Goal: Information Seeking & Learning: Learn about a topic

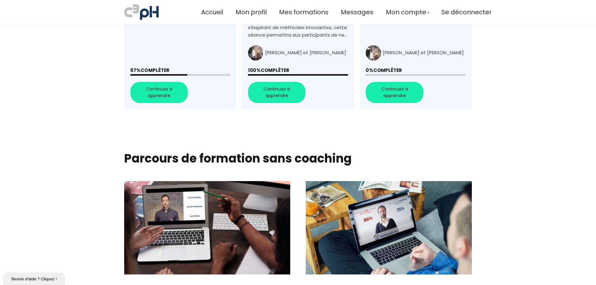
scroll to position [310, 0]
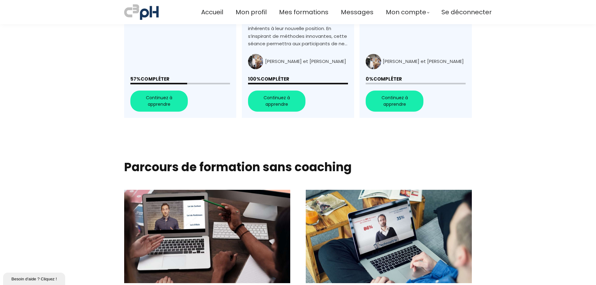
click at [161, 93] on link "+Favoriser la collaboration+" at bounding box center [180, 6] width 112 height 223
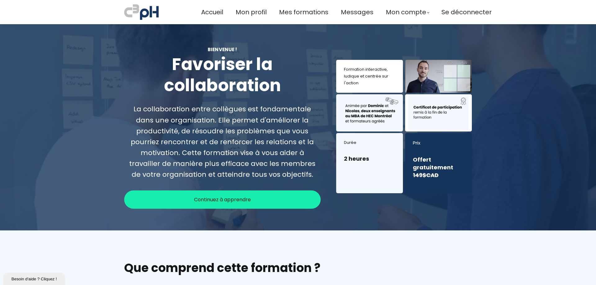
click at [274, 202] on div "Continuez à apprendre" at bounding box center [222, 199] width 196 height 18
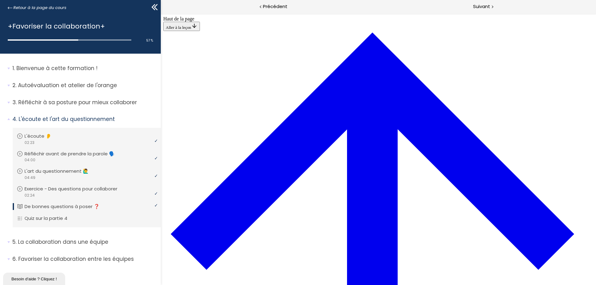
scroll to position [456, 0]
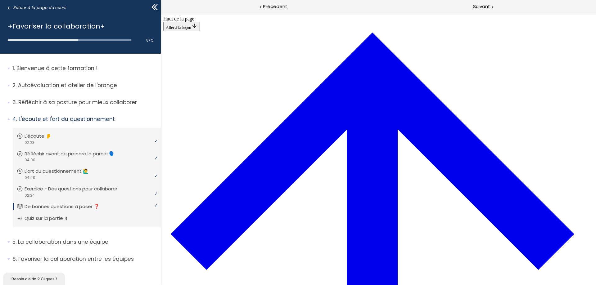
drag, startPoint x: 262, startPoint y: 50, endPoint x: 265, endPoint y: 53, distance: 3.8
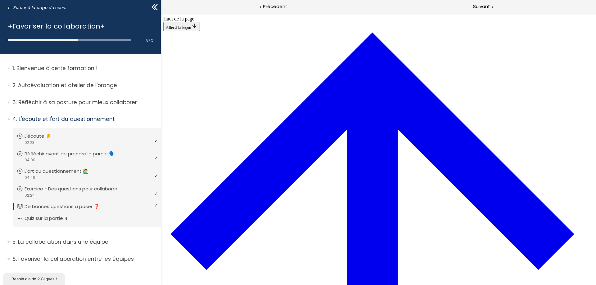
scroll to position [890, 0]
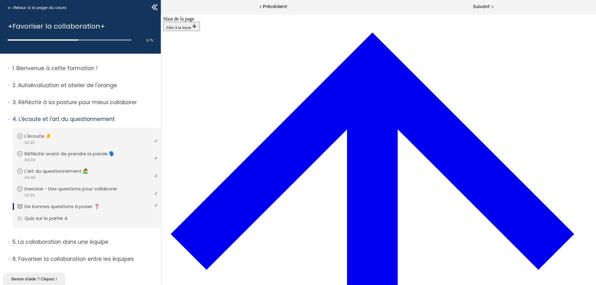
click at [48, 219] on p "Quiz sur la partie 4" at bounding box center [52, 218] width 52 height 7
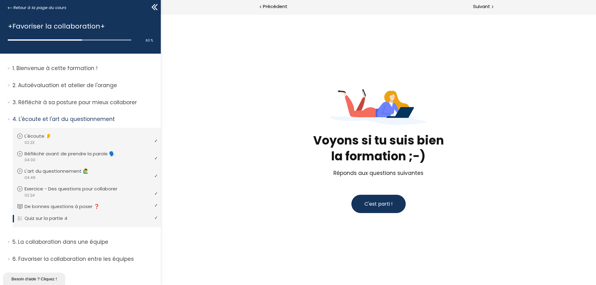
click at [387, 206] on span "C'est parti !" at bounding box center [378, 203] width 28 height 7
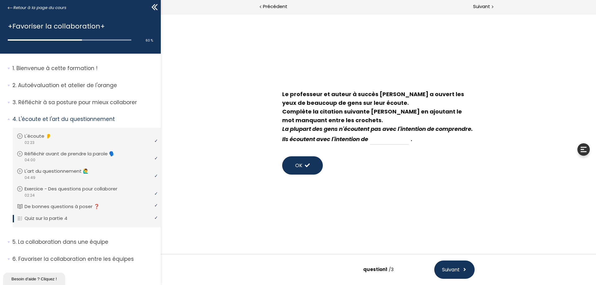
drag, startPoint x: 282, startPoint y: 129, endPoint x: 411, endPoint y: 136, distance: 128.9
click at [411, 136] on div "Le professeur et auteur à succès Stephen Covey a ouvert les yeux de beaucoup de…" at bounding box center [378, 117] width 192 height 55
copy em "La plupart des gens n'écoutent pas avec l'intention de comprendre. Ils écoutent…"
click at [409, 143] on input at bounding box center [389, 139] width 39 height 11
type input "répondre"
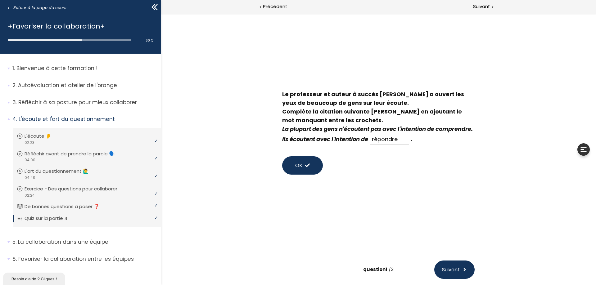
click at [303, 166] on button "OK" at bounding box center [302, 165] width 41 height 18
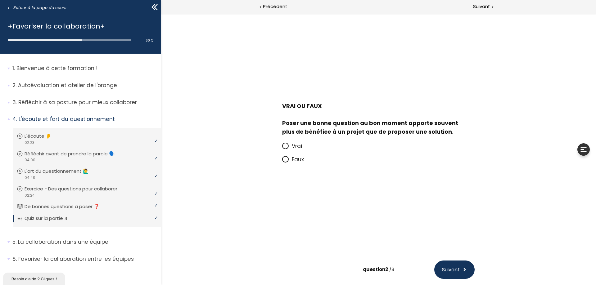
drag, startPoint x: 282, startPoint y: 123, endPoint x: 438, endPoint y: 135, distance: 156.2
click at [438, 135] on div "Poser une bonne question au bon moment apporte souvent plus de bénéfice à un pr…" at bounding box center [375, 127] width 186 height 17
copy div "Poser une bonne question au bon moment apporte souvent plus de bénéfice à un pr…"
click at [285, 146] on icon at bounding box center [285, 146] width 4 height 4
click at [282, 148] on input "Vrai" at bounding box center [282, 148] width 0 height 0
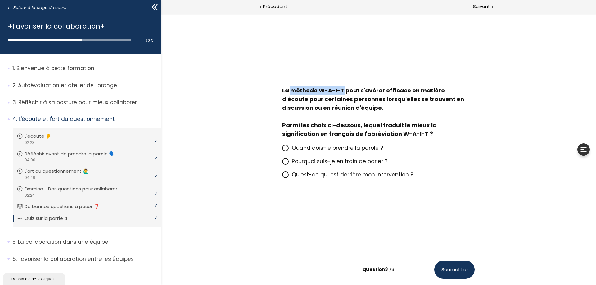
drag, startPoint x: 289, startPoint y: 92, endPoint x: 343, endPoint y: 92, distance: 53.7
click at [343, 92] on span "La méthode W-A-I-T peut s'avérer efficace en matière d'écoute pour certaines pe…" at bounding box center [375, 112] width 186 height 51
copy span "méthode W-A-I-T"
click at [242, 101] on div "La méthode W-A-I-T peut s'avérer efficace en matière d'écoute pour certaines pe…" at bounding box center [378, 133] width 289 height 101
click at [287, 162] on icon at bounding box center [285, 161] width 5 height 5
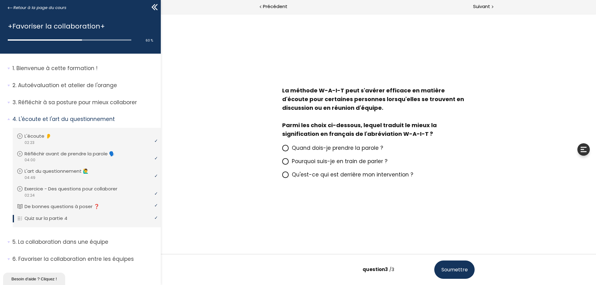
click at [282, 163] on input "Pourquoi suis-je en train de parler ?" at bounding box center [282, 163] width 0 height 0
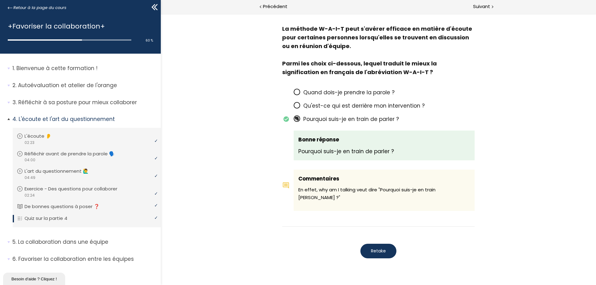
scroll to position [20, 0]
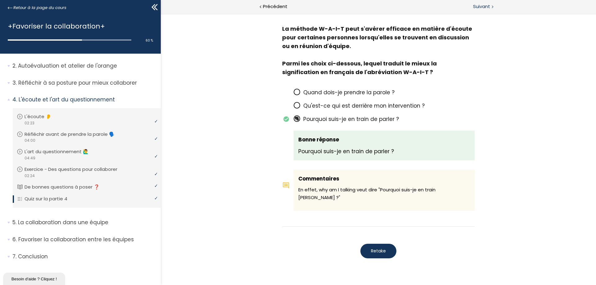
click at [484, 3] on span "Suivant" at bounding box center [481, 7] width 17 height 8
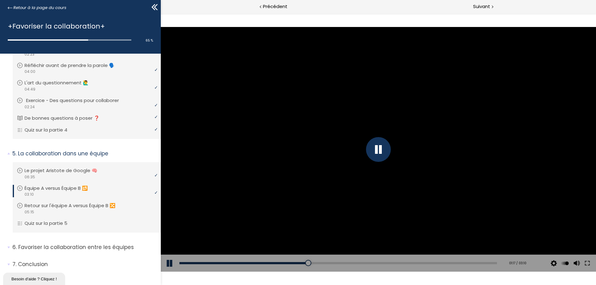
scroll to position [96, 0]
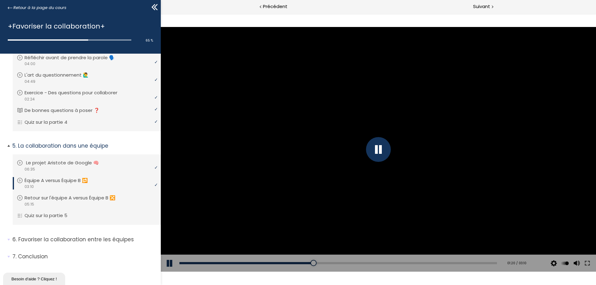
click at [51, 164] on p "Le projet Aristote de Google 🧠" at bounding box center [67, 162] width 82 height 7
click at [65, 181] on p "Équipe A versus Équipe B 🔂" at bounding box center [62, 180] width 73 height 7
click at [83, 195] on p "Retour sur l'équipe A versus Équipe B 🔀" at bounding box center [75, 198] width 100 height 7
click at [83, 198] on p "Retour sur l'équipe A versus Équipe B 🔀" at bounding box center [75, 198] width 100 height 7
drag, startPoint x: 385, startPoint y: 263, endPoint x: 187, endPoint y: 273, distance: 198.2
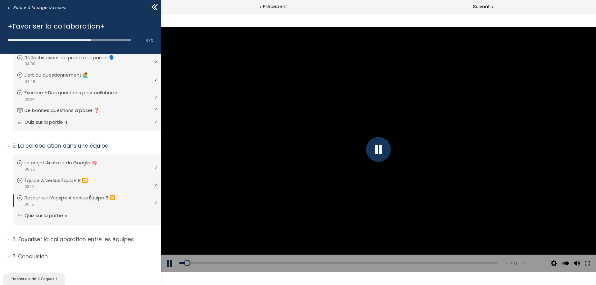
click at [187, 273] on div "Click for sound @keyframes VOLUME_SMALL_WAVE_FLASH { 0% { opacity: 0; } 33% { o…" at bounding box center [378, 149] width 435 height 271
click at [378, 150] on div at bounding box center [378, 149] width 25 height 25
click at [383, 146] on div at bounding box center [378, 149] width 435 height 245
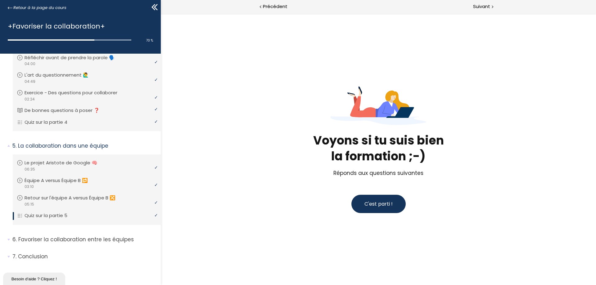
click at [370, 203] on span "C'est parti !" at bounding box center [378, 203] width 28 height 7
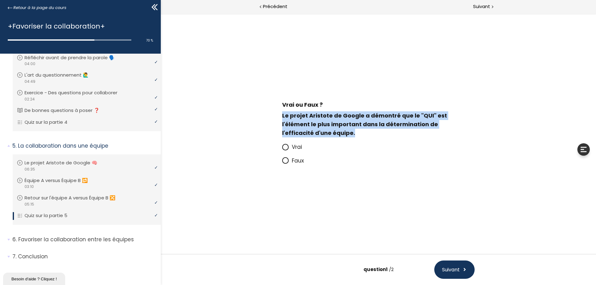
drag, startPoint x: 282, startPoint y: 115, endPoint x: 382, endPoint y: 131, distance: 101.1
click at [382, 131] on h4 "Le projet Aristote de Google a démontré que le "QUI" est l'élément le plus impo…" at bounding box center [375, 124] width 186 height 26
click at [345, 112] on span "Le projet Aristote de Google a démontré que le "QUI" est l'élément le plus impo…" at bounding box center [364, 124] width 165 height 25
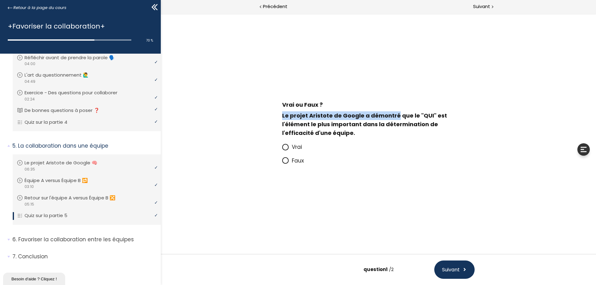
drag, startPoint x: 281, startPoint y: 116, endPoint x: 394, endPoint y: 116, distance: 112.6
click at [394, 116] on div "Vrai ou Faux ? Le projet Aristote de Google a démontré que le "QUI" est l'éléme…" at bounding box center [378, 117] width 205 height 40
copy span "Le projet Aristote de Google a démontré"
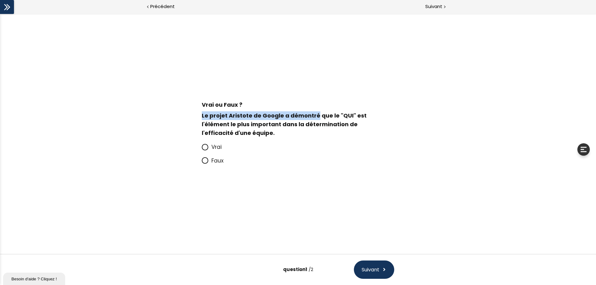
scroll to position [94, 0]
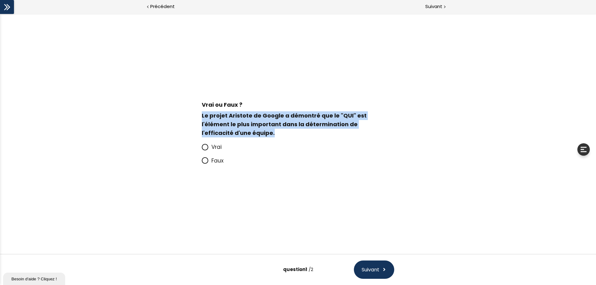
click at [223, 132] on h4 "Le projet Aristote de Google a démontré que le "QUI" est l'élément le plus impo…" at bounding box center [295, 124] width 186 height 26
copy span "Le projet Aristote de Google a démontré que le "QUI" est l'élément le plus impo…"
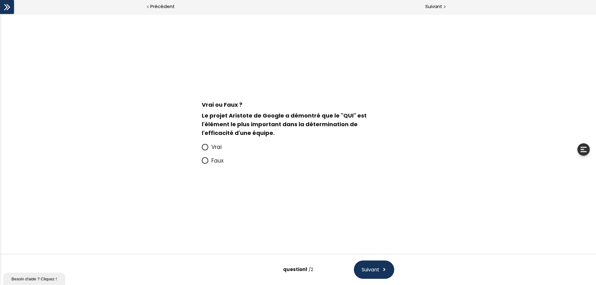
click at [217, 160] on span "Faux" at bounding box center [217, 160] width 12 height 7
click at [202, 163] on input "Faux" at bounding box center [202, 163] width 0 height 0
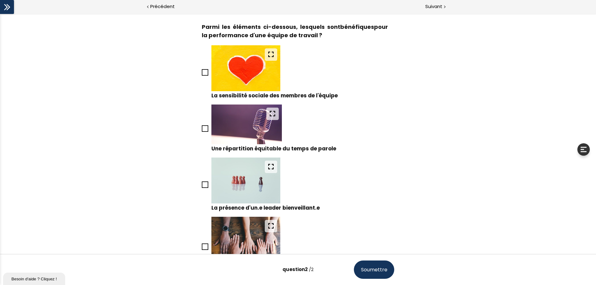
scroll to position [0, 0]
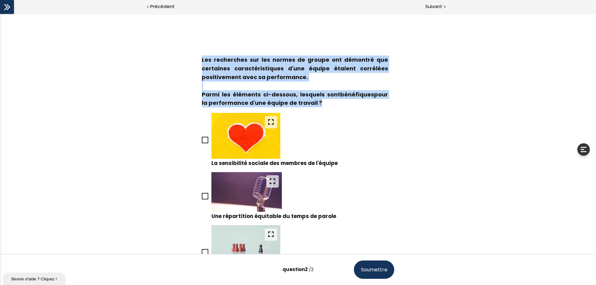
drag, startPoint x: 201, startPoint y: 58, endPoint x: 315, endPoint y: 104, distance: 123.2
click at [315, 104] on span "Les recherches sur les normes de groupe ont démontré que certaines caractéristi…" at bounding box center [295, 82] width 186 height 52
copy span "Les recherches sur les normes de groupe ont démontré que certaines caractéristi…"
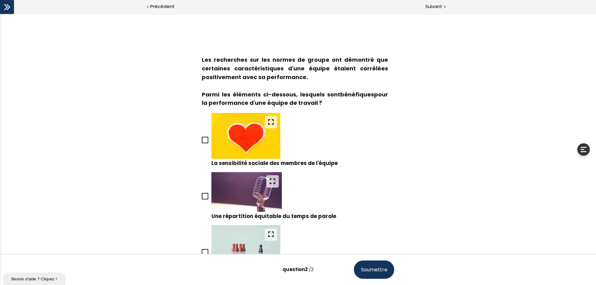
click at [394, 108] on div "La sensibilité sociale des membres de l'équipe Une répartition équitable du tem…" at bounding box center [297, 228] width 205 height 243
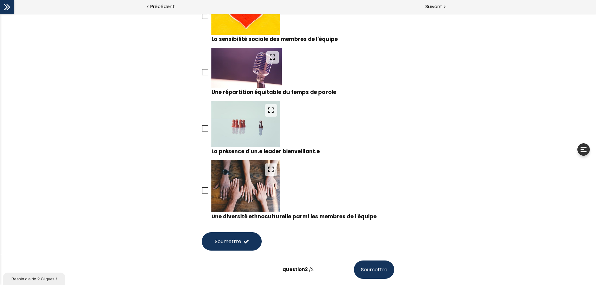
scroll to position [93, 0]
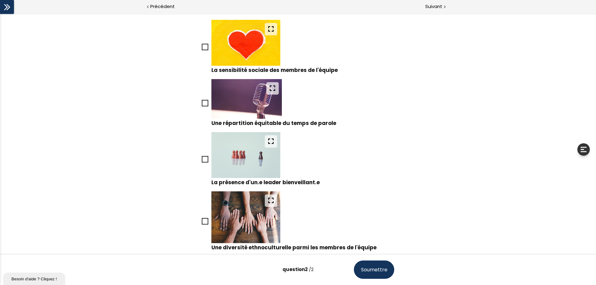
click at [204, 103] on icon at bounding box center [205, 103] width 5 height 5
click at [202, 105] on input "Une répartition équitable du temps de parole" at bounding box center [202, 105] width 0 height 0
click at [203, 47] on icon at bounding box center [205, 47] width 5 height 5
click at [202, 49] on input "La sensibilité sociale des membres de l'équipe" at bounding box center [202, 49] width 0 height 0
click at [200, 160] on div "La sensibilité sociale des membres de l'équipe Une répartition équitable du tem…" at bounding box center [297, 135] width 205 height 243
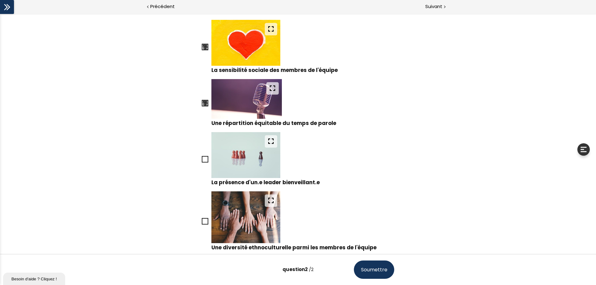
click at [205, 158] on icon at bounding box center [205, 159] width 5 height 5
click at [202, 161] on input "La présence d'un.e leader bienveillant.e" at bounding box center [202, 161] width 0 height 0
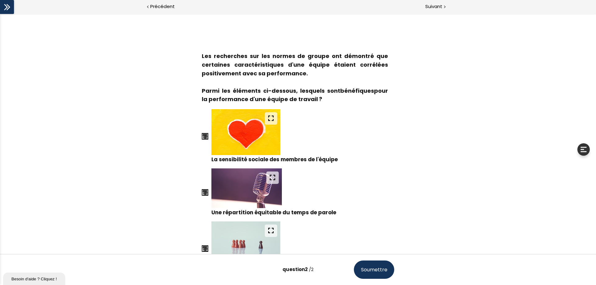
scroll to position [0, 0]
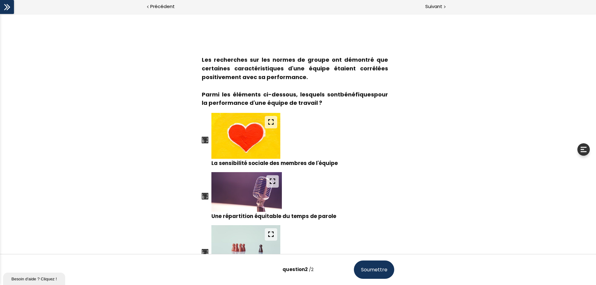
click at [200, 57] on div "Les recherches sur les normes de groupe ont démontré que certaines caractéristi…" at bounding box center [297, 79] width 205 height 55
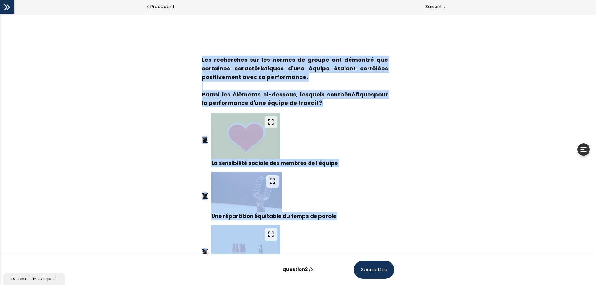
drag, startPoint x: 201, startPoint y: 59, endPoint x: 363, endPoint y: 231, distance: 236.2
click at [363, 231] on div "Les recherches sur les normes de groupe ont démontré que certaines caractéristi…" at bounding box center [297, 216] width 205 height 329
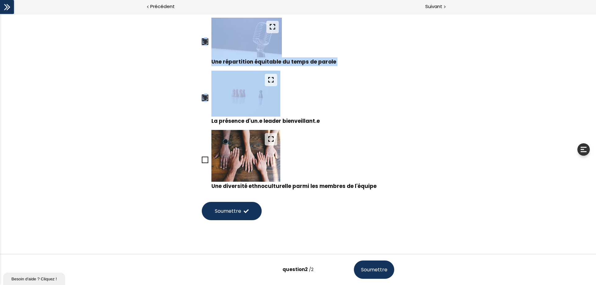
scroll to position [166, 0]
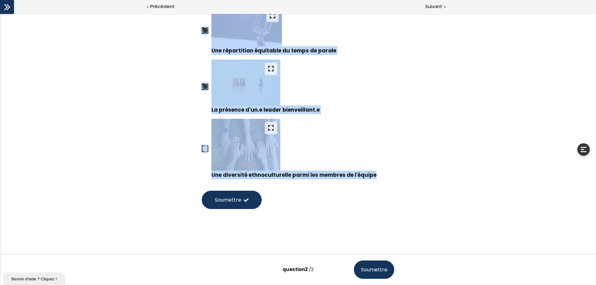
click at [380, 175] on p "Une diversité ethnoculturelle parmi les membres de l'équipe" at bounding box center [302, 175] width 183 height 9
copy div "Les recherches sur les normes de groupe ont démontré que certaines caractéristi…"
click at [204, 149] on icon at bounding box center [205, 148] width 5 height 5
click at [202, 151] on input "Une diversité ethnoculturelle parmi les membres de l'équipe" at bounding box center [202, 151] width 0 height 0
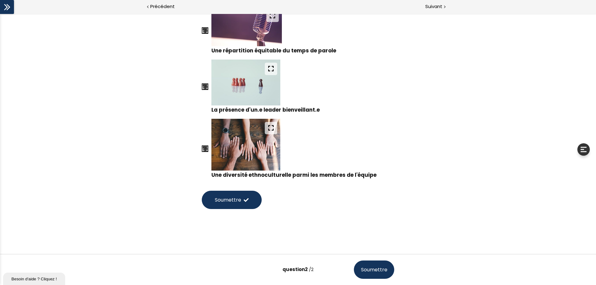
click at [446, 119] on div "Les recherches sur les normes de groupe ont démontré que certaines caractéristi…" at bounding box center [298, 51] width 304 height 369
click at [233, 200] on span "Soumettre" at bounding box center [228, 200] width 26 height 8
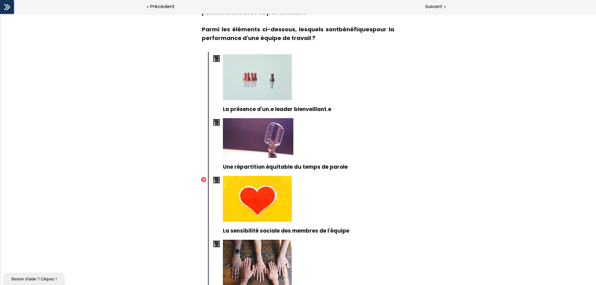
scroll to position [357, 0]
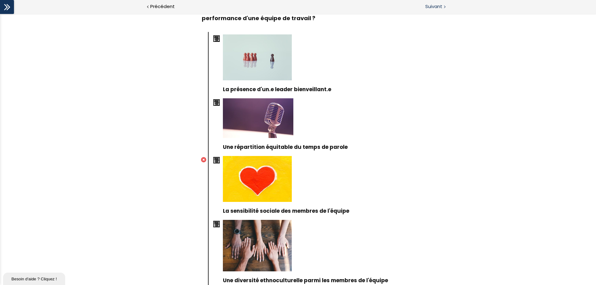
click at [437, 7] on span "Suivant" at bounding box center [433, 7] width 17 height 8
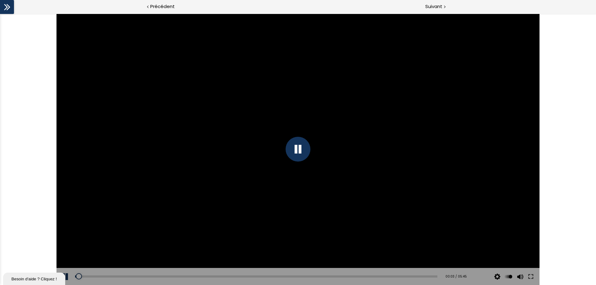
click at [15, 141] on div "Click for sound @keyframes VOLUME_SMALL_WAVE_FLASH { 0% { opacity: 0; } 33% { o…" at bounding box center [298, 149] width 596 height 271
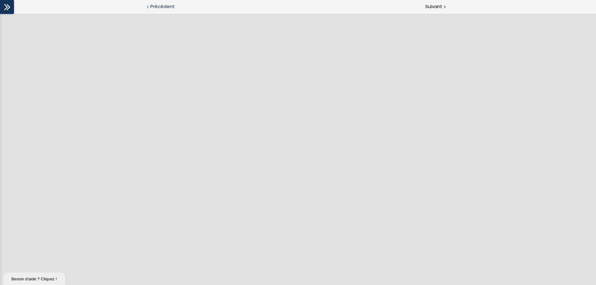
click at [160, 5] on span "Précédent" at bounding box center [162, 7] width 25 height 8
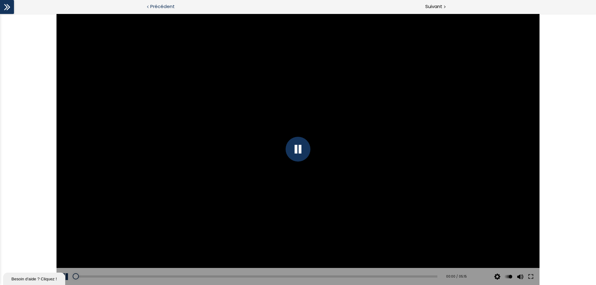
click at [159, 6] on span "Précédent" at bounding box center [162, 7] width 25 height 8
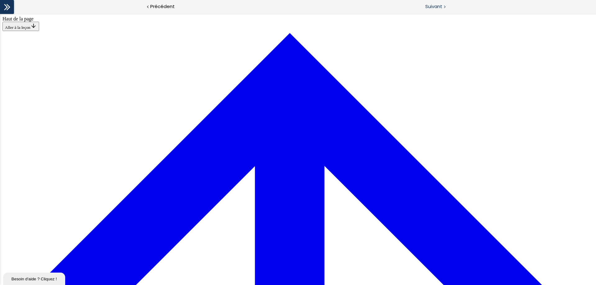
click at [430, 7] on span "Suivant" at bounding box center [433, 7] width 17 height 8
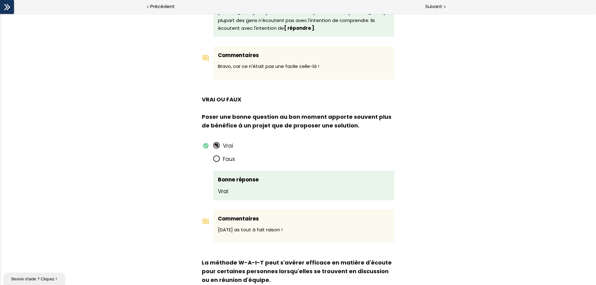
scroll to position [248, 0]
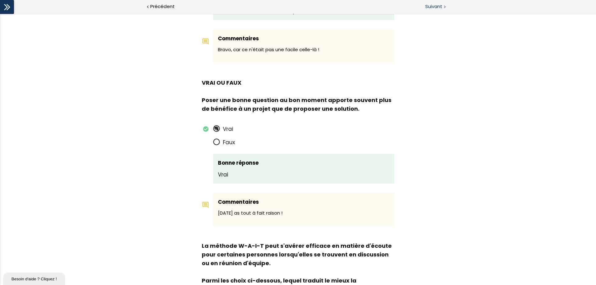
click at [436, 5] on span "Suivant" at bounding box center [433, 7] width 17 height 8
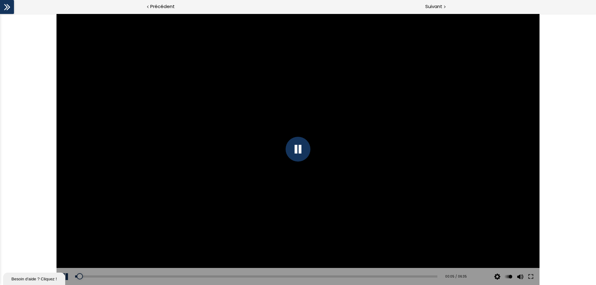
click at [9, 5] on icon at bounding box center [6, 6] width 9 height 9
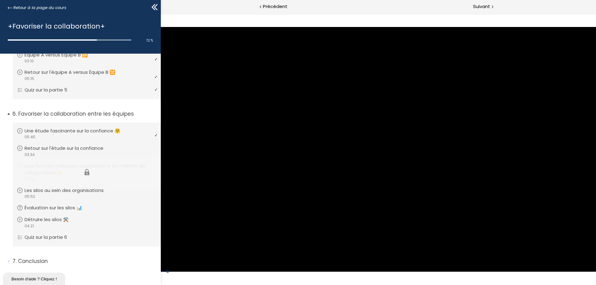
scroll to position [224, 0]
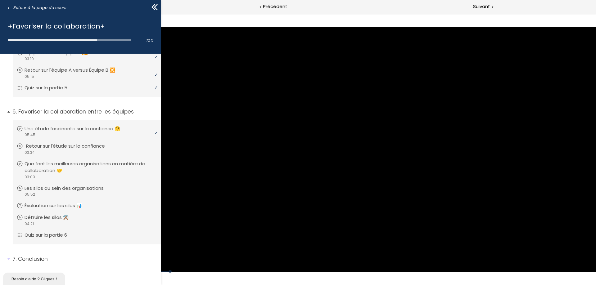
click at [49, 150] on div "video 03:34" at bounding box center [86, 153] width 138 height 6
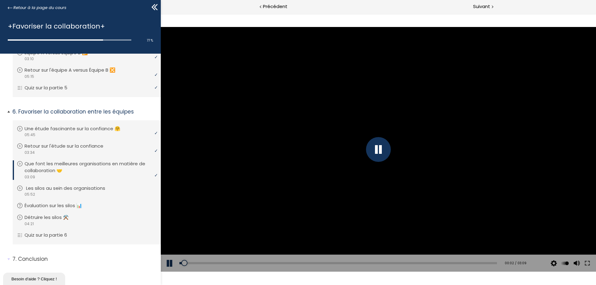
click at [70, 188] on p "Les silos au sein des organisations" at bounding box center [70, 188] width 88 height 7
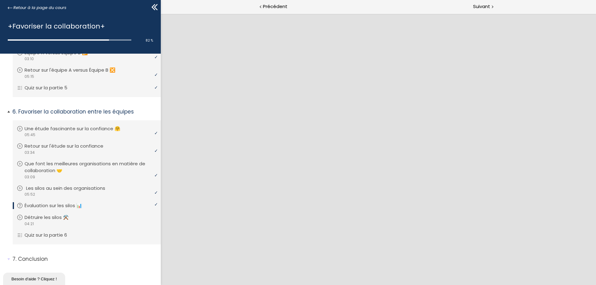
click at [48, 189] on p "Les silos au sein des organisations" at bounding box center [70, 188] width 88 height 7
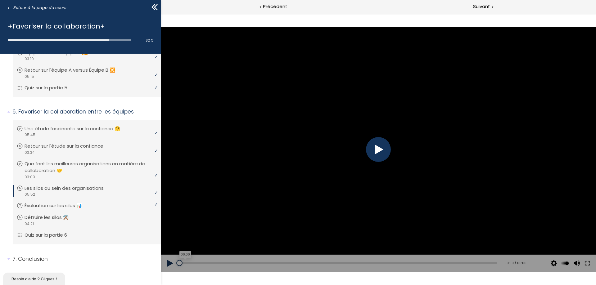
click at [248, 264] on div "00:00" at bounding box center [337, 263] width 317 height 2
click at [232, 262] on div "00:59" at bounding box center [337, 263] width 317 height 2
click at [289, 261] on div "Add chapter 02:00" at bounding box center [337, 263] width 317 height 17
click at [290, 263] on div "02:04" at bounding box center [337, 263] width 317 height 2
click at [51, 203] on p "Évaluation sur les silos 📊" at bounding box center [59, 205] width 67 height 7
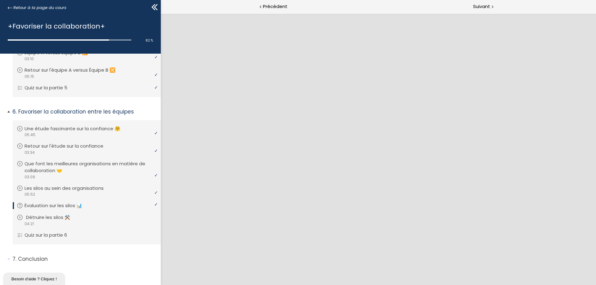
click at [48, 218] on p "Détruire les silos ⚒️" at bounding box center [53, 217] width 54 height 7
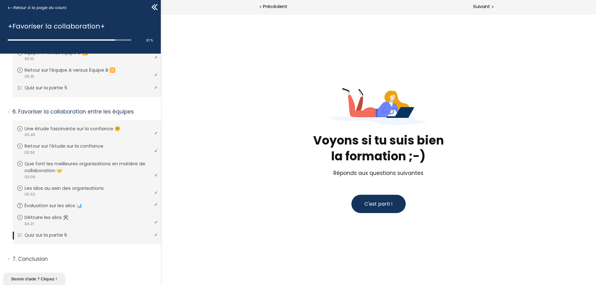
click at [382, 204] on span "C'est parti !" at bounding box center [378, 203] width 28 height 7
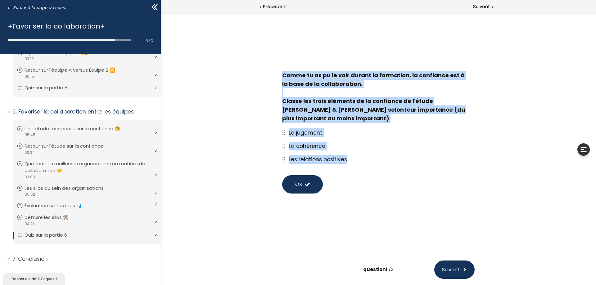
drag, startPoint x: 281, startPoint y: 72, endPoint x: 361, endPoint y: 156, distance: 116.5
click at [360, 157] on div "Comme tu as pu le voir durant la formation, la confiance est à la base de la co…" at bounding box center [378, 134] width 205 height 132
copy div "Comme tu as pu le voir durant la formation, la confiance est à la base de la co…"
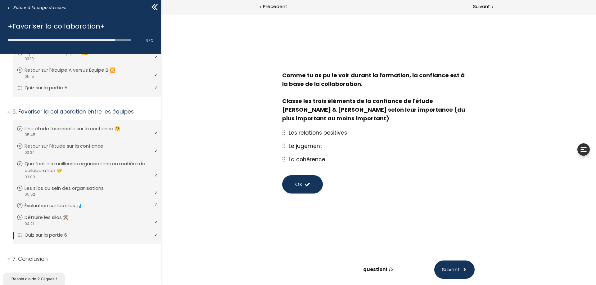
click at [293, 185] on button "OK" at bounding box center [302, 184] width 41 height 18
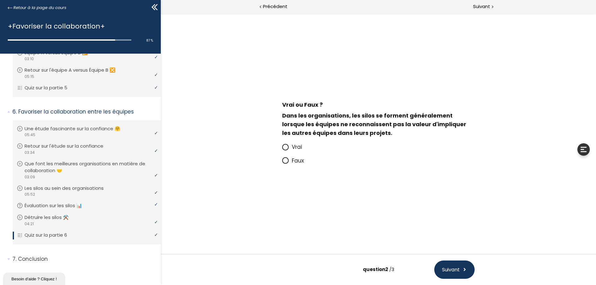
click at [285, 147] on icon at bounding box center [285, 147] width 4 height 4
click at [282, 149] on input "Vrai" at bounding box center [282, 149] width 0 height 0
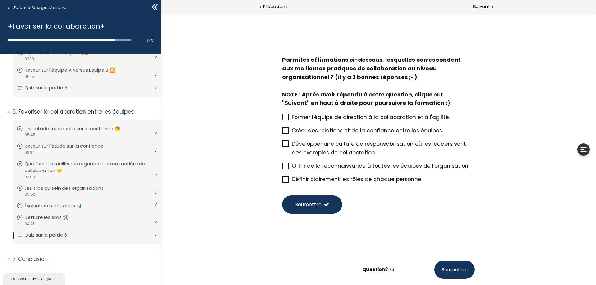
scroll to position [5, 0]
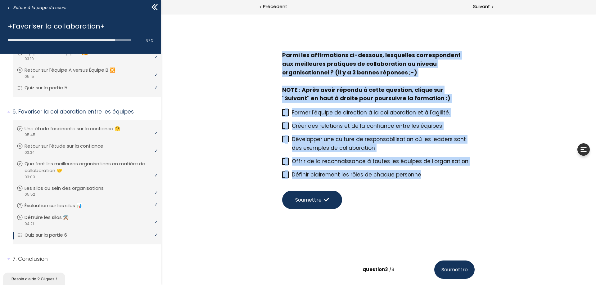
drag, startPoint x: 279, startPoint y: 55, endPoint x: 454, endPoint y: 175, distance: 211.6
click at [454, 175] on div "Parmi les affirmations ci-dessous, lesquelles correspondent aux meilleures prat…" at bounding box center [378, 132] width 205 height 168
copy div "Parmi les affirmations ci-dessous, lesquelles correspondent aux meilleures prat…"
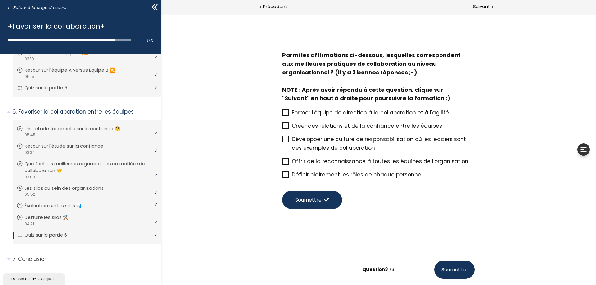
click at [403, 201] on div "Soumettre" at bounding box center [378, 200] width 205 height 31
click at [283, 112] on icon at bounding box center [285, 112] width 5 height 5
click at [282, 114] on input "Former l'équipe de direction à la collaboration et à l'agilité." at bounding box center [282, 114] width 0 height 0
click at [284, 126] on icon at bounding box center [285, 125] width 5 height 5
click at [282, 128] on input "Créer des relations et de la confiance entre les équipes" at bounding box center [282, 128] width 0 height 0
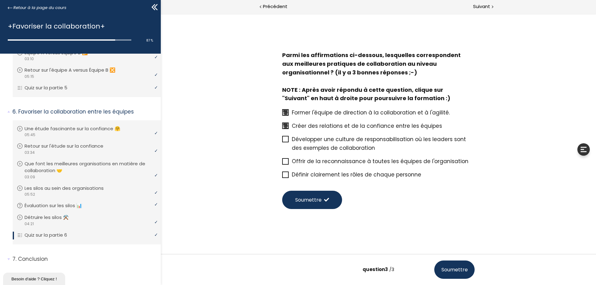
click at [285, 139] on icon at bounding box center [285, 139] width 5 height 5
click at [282, 141] on input "Développer une culture de responsabilisation où les leaders sont des exemples d…" at bounding box center [282, 141] width 0 height 0
click at [326, 203] on button "Soumettre" at bounding box center [312, 200] width 60 height 18
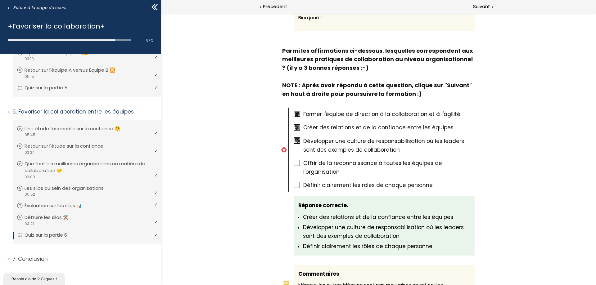
scroll to position [618, 0]
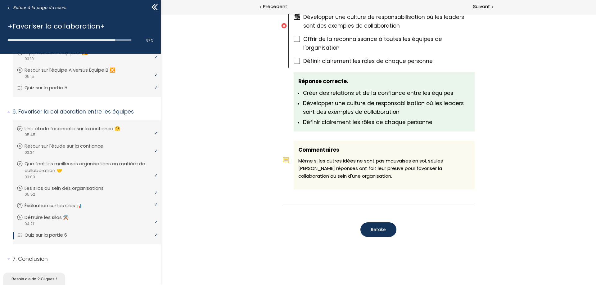
click at [379, 231] on span "Retake" at bounding box center [378, 229] width 15 height 7
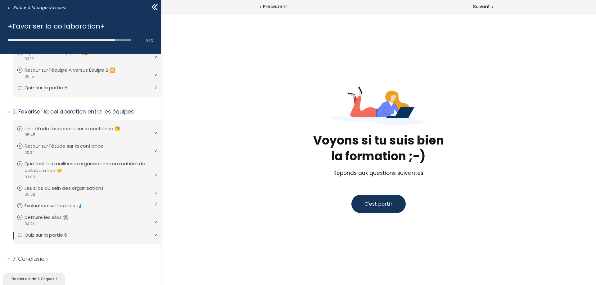
scroll to position [0, 0]
click at [376, 204] on span "C'est parti !" at bounding box center [378, 203] width 28 height 7
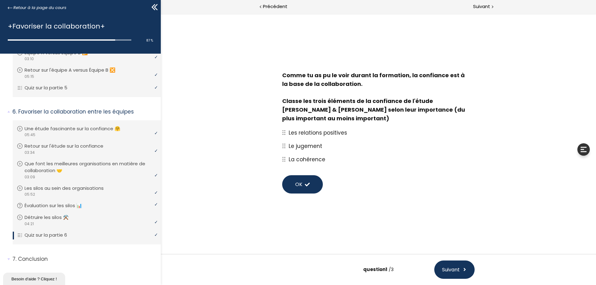
click at [295, 186] on span "OK" at bounding box center [298, 185] width 7 height 8
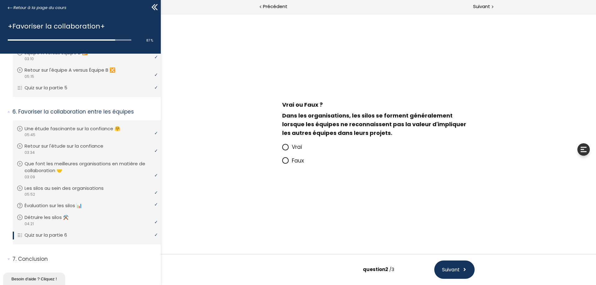
click at [286, 147] on icon at bounding box center [285, 147] width 4 height 4
click at [282, 149] on input "Vrai" at bounding box center [282, 149] width 0 height 0
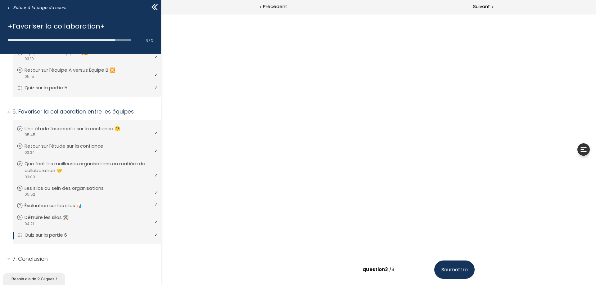
scroll to position [5, 0]
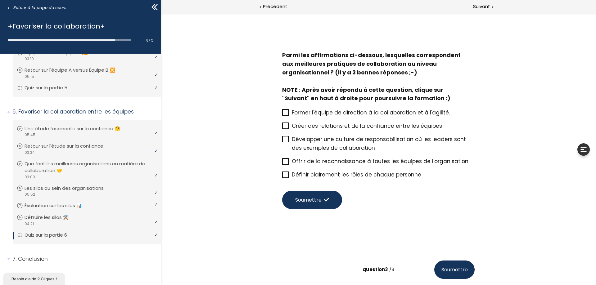
click at [284, 140] on icon at bounding box center [285, 139] width 5 height 5
click at [282, 141] on input "Développer une culture de responsabilisation où les leaders sont des exemples d…" at bounding box center [282, 141] width 0 height 0
click at [283, 125] on icon at bounding box center [285, 125] width 5 height 5
click at [282, 128] on input "Créer des relations et de la confiance entre les équipes" at bounding box center [282, 128] width 0 height 0
click at [284, 175] on icon at bounding box center [285, 174] width 5 height 5
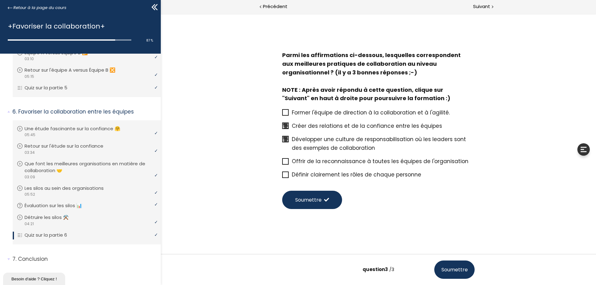
click at [282, 177] on input "Définir clairement les rôles de chaque personne" at bounding box center [282, 177] width 0 height 0
click at [318, 204] on button "Soumettre" at bounding box center [312, 200] width 60 height 18
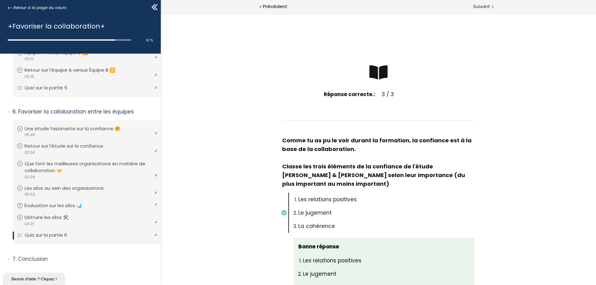
scroll to position [0, 0]
click at [491, 8] on div at bounding box center [492, 6] width 2 height 8
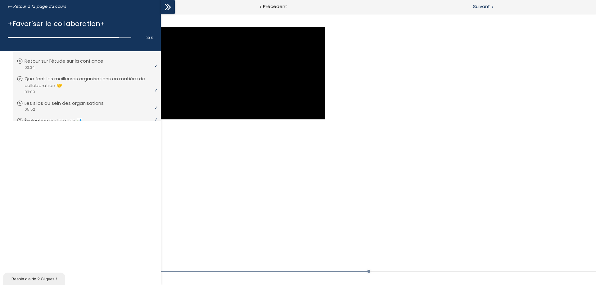
scroll to position [349, 0]
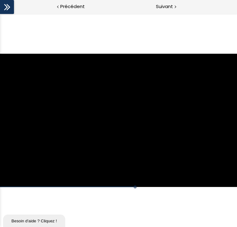
click at [162, 211] on div "Click for sound @keyframes VOLUME_SMALL_WAVE_FLASH { 0% { opacity: 0; } 33% { o…" at bounding box center [118, 120] width 237 height 213
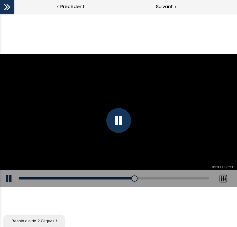
click at [163, 199] on div "Click for sound @keyframes VOLUME_SMALL_WAVE_FLASH { 0% { opacity: 0; } 33% { o…" at bounding box center [118, 120] width 237 height 213
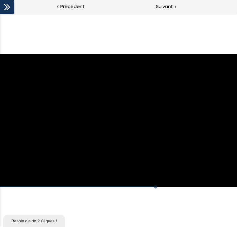
click at [163, 206] on div "Click for sound @keyframes VOLUME_SMALL_WAVE_FLASH { 0% { opacity: 0; } 33% { o…" at bounding box center [118, 120] width 237 height 213
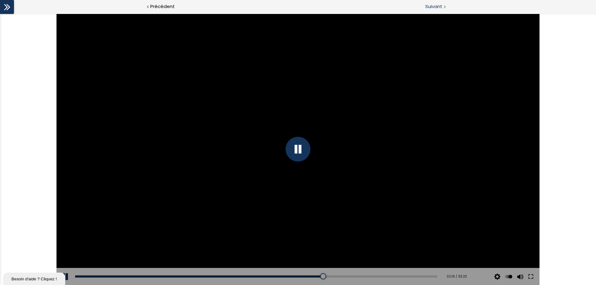
scroll to position [307, 0]
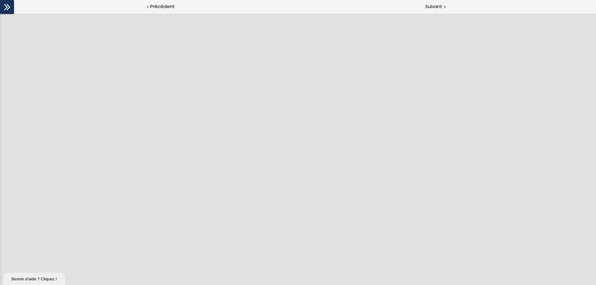
scroll to position [307, 0]
click at [428, 7] on span "Suivant" at bounding box center [433, 7] width 17 height 8
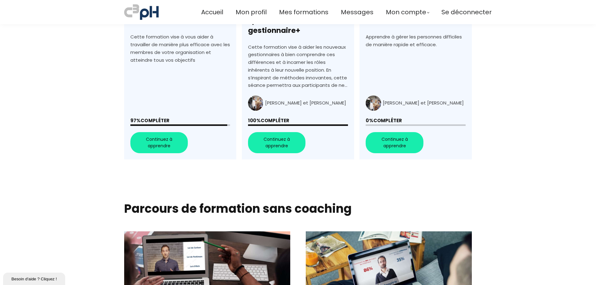
scroll to position [271, 0]
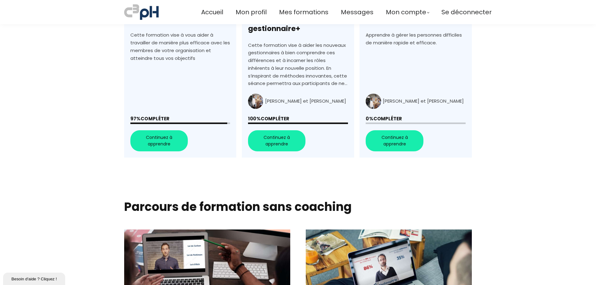
click at [158, 130] on link "+Favoriser la collaboration+" at bounding box center [180, 46] width 112 height 223
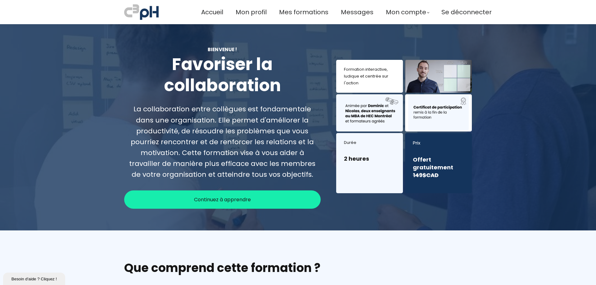
click at [213, 195] on div "Continuez à apprendre" at bounding box center [222, 199] width 196 height 18
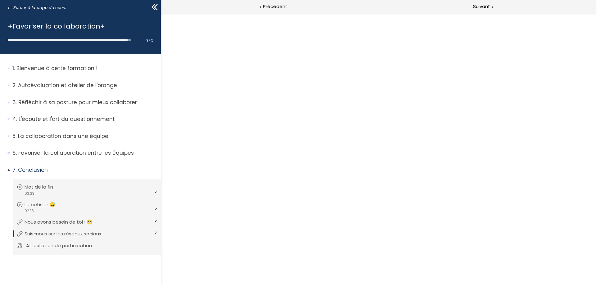
click at [53, 246] on p "Attestation de participation" at bounding box center [63, 245] width 75 height 7
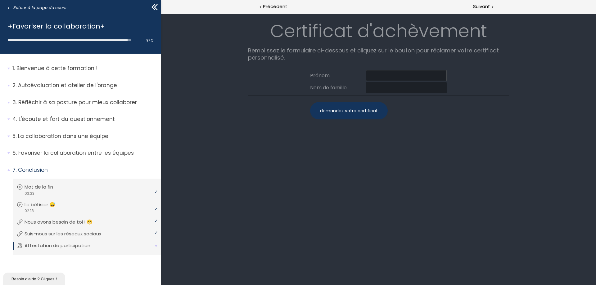
click at [383, 74] on input at bounding box center [406, 75] width 81 height 11
type input "Linda"
type input "Cartier"
click at [343, 111] on div "demandez votre certificat" at bounding box center [349, 110] width 78 height 17
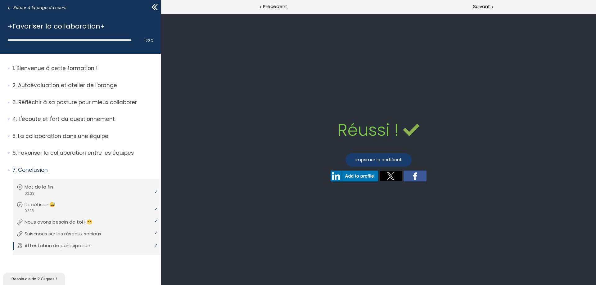
click at [381, 158] on link "imprimer le certificat" at bounding box center [378, 159] width 66 height 13
click at [10, 7] on icon at bounding box center [10, 8] width 5 height 5
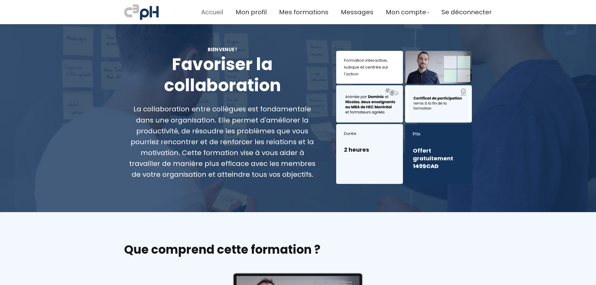
click at [209, 10] on span "Accueil" at bounding box center [212, 12] width 22 height 10
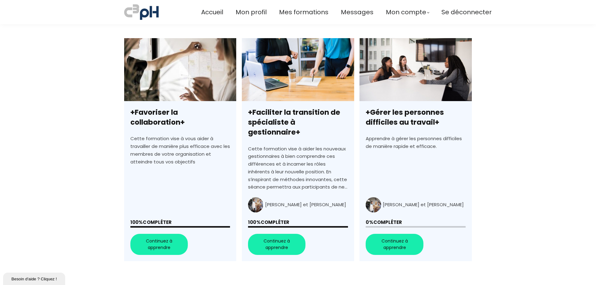
scroll to position [186, 0]
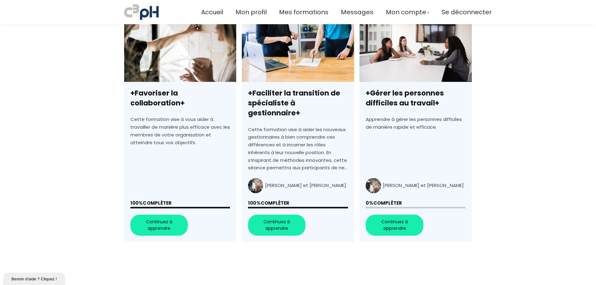
click at [400, 215] on link "+Gérer les personnes difficiles au travail+" at bounding box center [415, 130] width 112 height 223
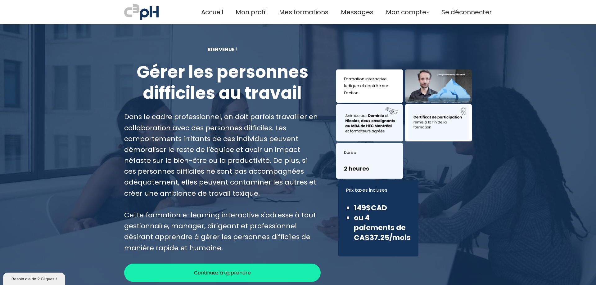
click at [209, 272] on span "Continuez à apprendre" at bounding box center [222, 273] width 57 height 8
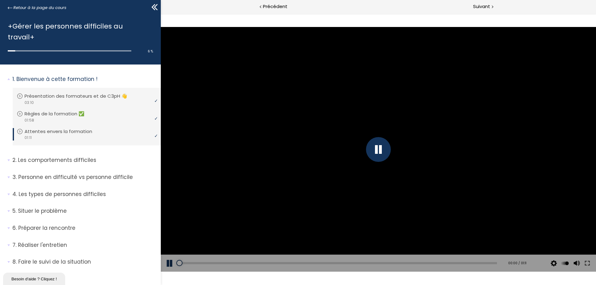
drag, startPoint x: 455, startPoint y: 263, endPoint x: 259, endPoint y: 267, distance: 196.1
click at [161, 14] on html "Click for sound @keyframes VOLUME_SMALL_WAVE_FLASH { 0% { opacity: 0; } 33% { o…" at bounding box center [378, 14] width 435 height 0
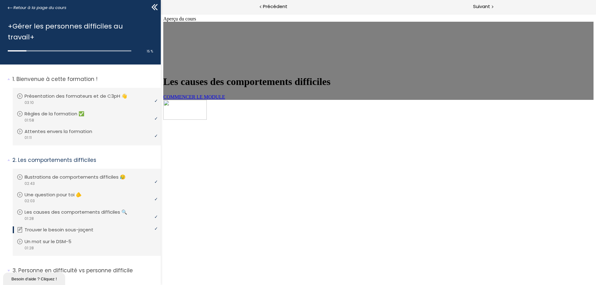
click at [225, 100] on span "COMMENCER LE MODULE" at bounding box center [194, 96] width 62 height 5
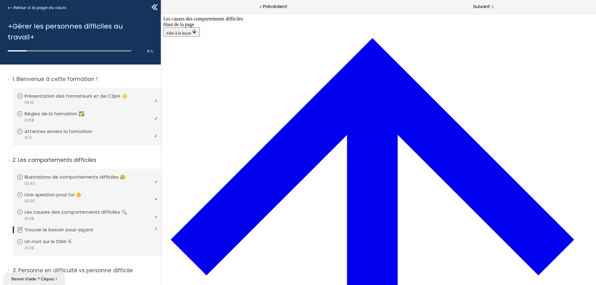
scroll to position [301, 0]
drag, startPoint x: 302, startPoint y: 105, endPoint x: 304, endPoint y: 75, distance: 29.5
drag, startPoint x: 287, startPoint y: 105, endPoint x: 288, endPoint y: 69, distance: 36.3
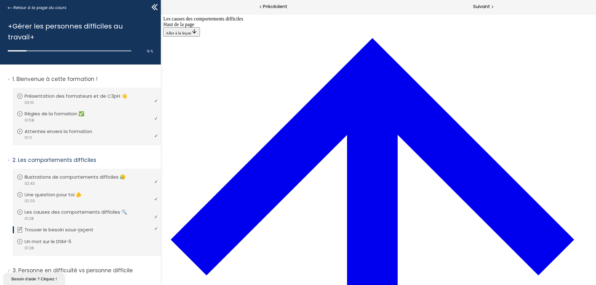
drag, startPoint x: 285, startPoint y: 74, endPoint x: 284, endPoint y: 123, distance: 49.0
drag, startPoint x: 314, startPoint y: 79, endPoint x: 307, endPoint y: 78, distance: 7.5
drag, startPoint x: 311, startPoint y: 77, endPoint x: 316, endPoint y: 72, distance: 6.6
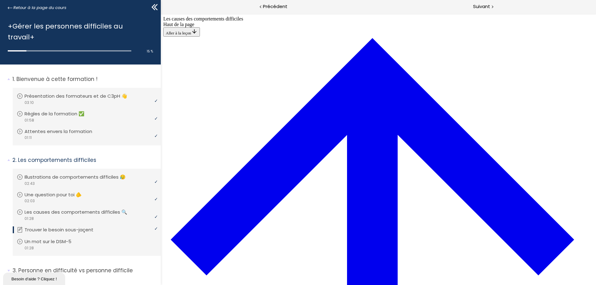
drag, startPoint x: 308, startPoint y: 106, endPoint x: 435, endPoint y: 80, distance: 129.8
drag, startPoint x: 337, startPoint y: 77, endPoint x: 324, endPoint y: 78, distance: 13.0
drag, startPoint x: 306, startPoint y: 217, endPoint x: 422, endPoint y: 164, distance: 127.4
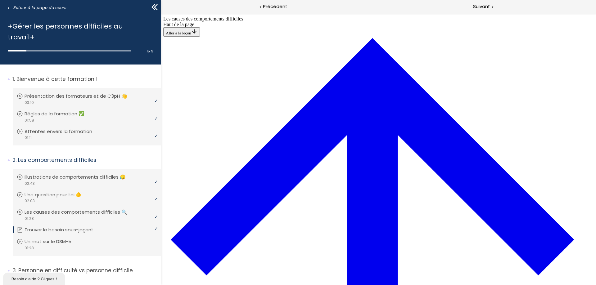
drag, startPoint x: 319, startPoint y: 135, endPoint x: 444, endPoint y: 105, distance: 128.8
drag, startPoint x: 323, startPoint y: 217, endPoint x: 443, endPoint y: 45, distance: 209.9
drag, startPoint x: 328, startPoint y: 74, endPoint x: 442, endPoint y: 191, distance: 163.0
drag, startPoint x: 323, startPoint y: 74, endPoint x: 443, endPoint y: 133, distance: 133.9
drag, startPoint x: 337, startPoint y: 218, endPoint x: 447, endPoint y: 79, distance: 177.3
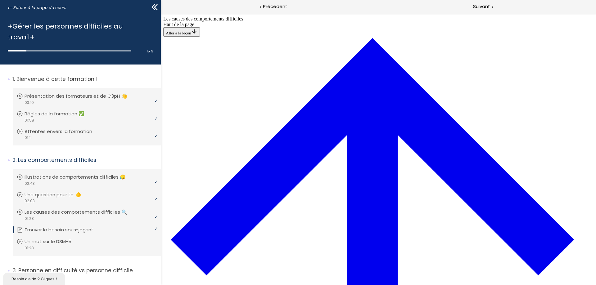
drag, startPoint x: 278, startPoint y: 94, endPoint x: 431, endPoint y: 188, distance: 180.0
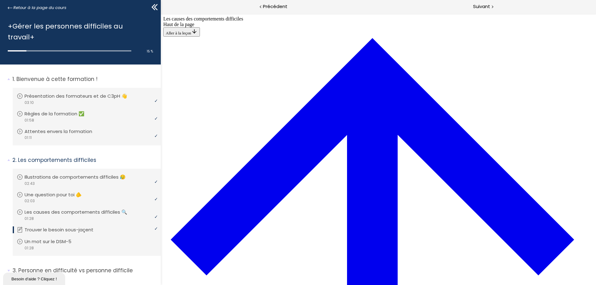
click at [12, 50] on div at bounding box center [17, 50] width 19 height 1
click at [14, 50] on div at bounding box center [17, 50] width 19 height 1
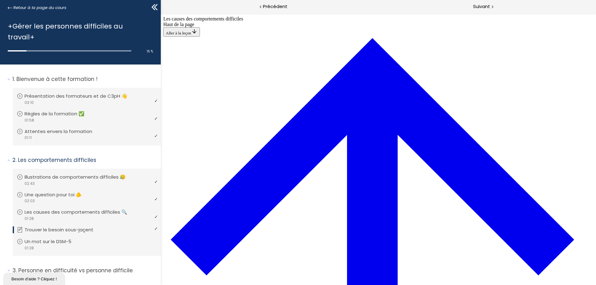
drag, startPoint x: 276, startPoint y: 88, endPoint x: 417, endPoint y: 97, distance: 141.1
drag, startPoint x: 281, startPoint y: 128, endPoint x: 376, endPoint y: 157, distance: 99.3
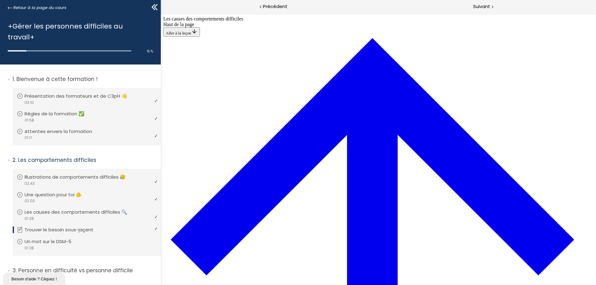
drag, startPoint x: 369, startPoint y: 120, endPoint x: 330, endPoint y: 121, distance: 38.8
drag, startPoint x: 361, startPoint y: 116, endPoint x: 346, endPoint y: 164, distance: 50.5
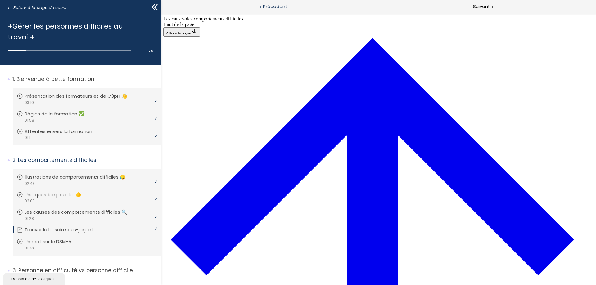
click at [277, 6] on span "Précédent" at bounding box center [275, 7] width 25 height 8
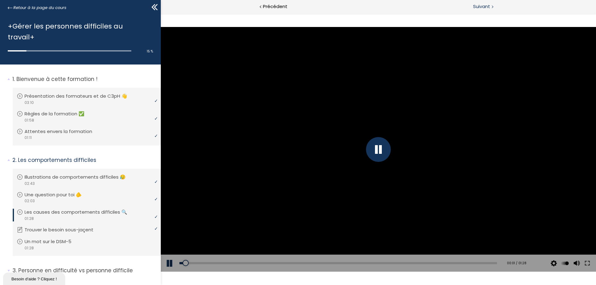
click at [478, 6] on span "Suivant" at bounding box center [481, 7] width 17 height 8
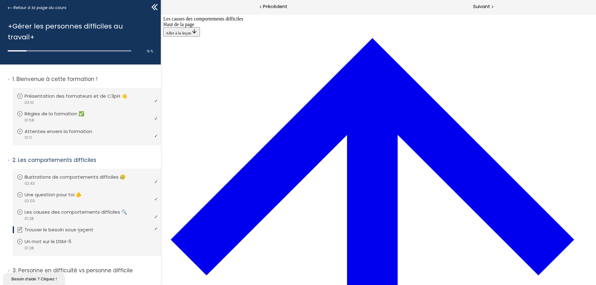
scroll to position [270, 0]
drag, startPoint x: 279, startPoint y: 32, endPoint x: 534, endPoint y: 40, distance: 255.1
copy p "Associe les comportements difficiles observés (colonne de gauche) à leur besoin…"
drag, startPoint x: 263, startPoint y: 61, endPoint x: 279, endPoint y: 65, distance: 16.6
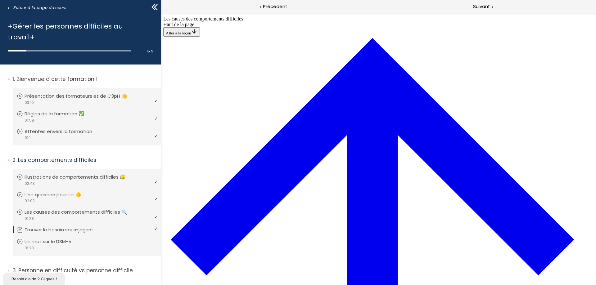
drag, startPoint x: 391, startPoint y: 72, endPoint x: 408, endPoint y: 80, distance: 19.0
copy span "Respect de sa logique et de son opinion"
drag, startPoint x: 444, startPoint y: 104, endPoint x: 448, endPoint y: 104, distance: 4.3
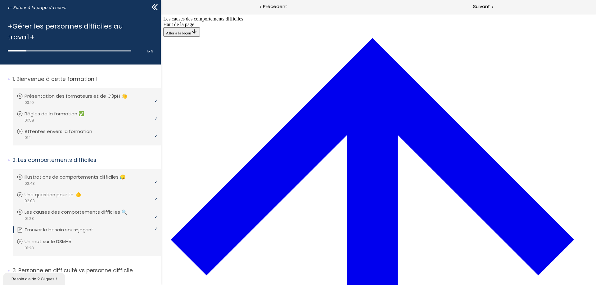
drag, startPoint x: 448, startPoint y: 104, endPoint x: 441, endPoint y: 105, distance: 6.5
copy span "Atteinte de la perfection"
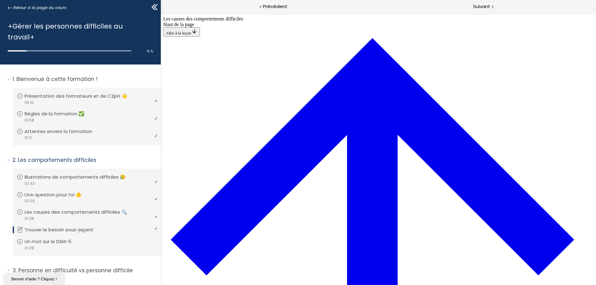
drag, startPoint x: 457, startPoint y: 133, endPoint x: 392, endPoint y: 134, distance: 64.8
copy span "Atteinte de résultats immédiats"
drag, startPoint x: 413, startPoint y: 161, endPoint x: 409, endPoint y: 160, distance: 3.7
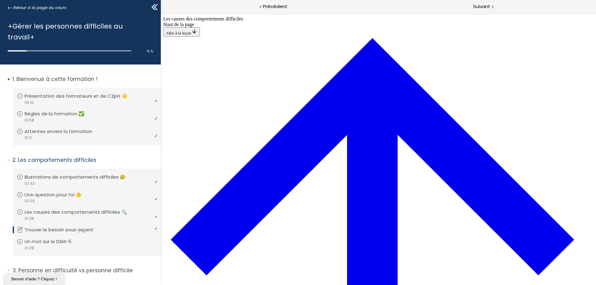
copy span "Affection"
drag, startPoint x: 321, startPoint y: 77, endPoint x: 447, endPoint y: 218, distance: 188.9
drag, startPoint x: 317, startPoint y: 105, endPoint x: 439, endPoint y: 190, distance: 149.1
drag, startPoint x: 323, startPoint y: 131, endPoint x: 455, endPoint y: 244, distance: 173.6
drag, startPoint x: 327, startPoint y: 166, endPoint x: 436, endPoint y: 114, distance: 121.0
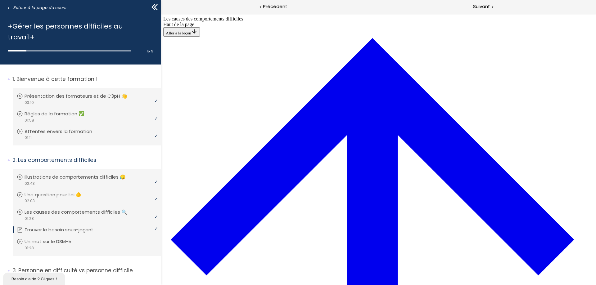
drag, startPoint x: 328, startPoint y: 163, endPoint x: 438, endPoint y: 81, distance: 137.6
drag, startPoint x: 311, startPoint y: 167, endPoint x: 429, endPoint y: 139, distance: 122.0
drag, startPoint x: 315, startPoint y: 159, endPoint x: 430, endPoint y: 162, distance: 114.5
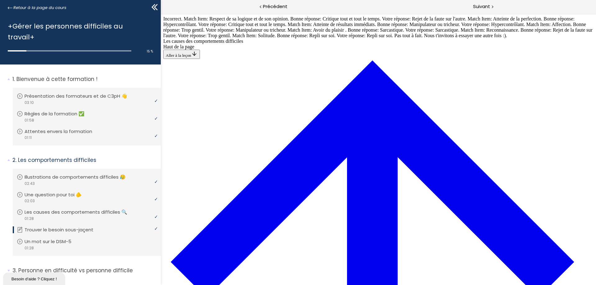
scroll to position [256, 0]
drag, startPoint x: 326, startPoint y: 91, endPoint x: 331, endPoint y: 125, distance: 33.9
drag, startPoint x: 298, startPoint y: 89, endPoint x: 334, endPoint y: 92, distance: 36.4
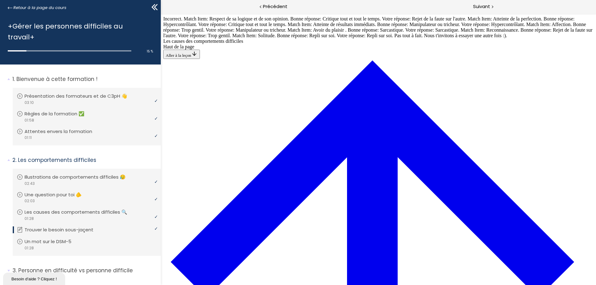
drag, startPoint x: 317, startPoint y: 60, endPoint x: 427, endPoint y: 147, distance: 139.9
drag, startPoint x: 337, startPoint y: 26, endPoint x: 442, endPoint y: 203, distance: 206.3
drag, startPoint x: 318, startPoint y: 91, endPoint x: 437, endPoint y: 178, distance: 147.9
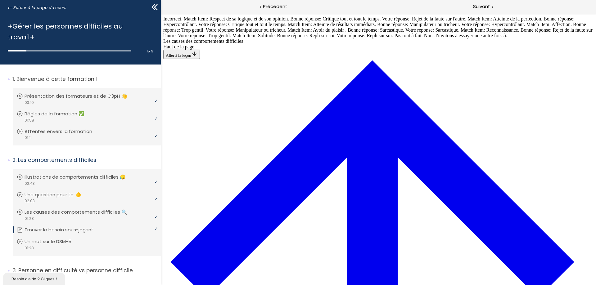
scroll to position [286, 0]
drag, startPoint x: 329, startPoint y: 62, endPoint x: 454, endPoint y: 206, distance: 190.0
drag, startPoint x: 350, startPoint y: 120, endPoint x: 461, endPoint y: 123, distance: 111.1
drag, startPoint x: 350, startPoint y: 90, endPoint x: 466, endPoint y: 92, distance: 115.7
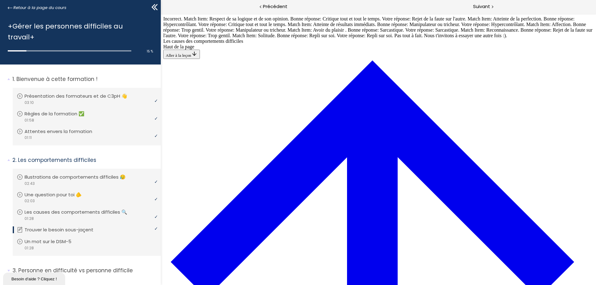
drag, startPoint x: 349, startPoint y: 65, endPoint x: 418, endPoint y: 67, distance: 68.9
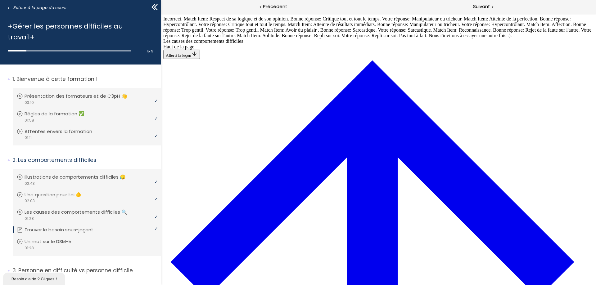
scroll to position [442, 0]
drag, startPoint x: 321, startPoint y: 141, endPoint x: 432, endPoint y: 197, distance: 123.3
drag, startPoint x: 317, startPoint y: 111, endPoint x: 433, endPoint y: 171, distance: 131.1
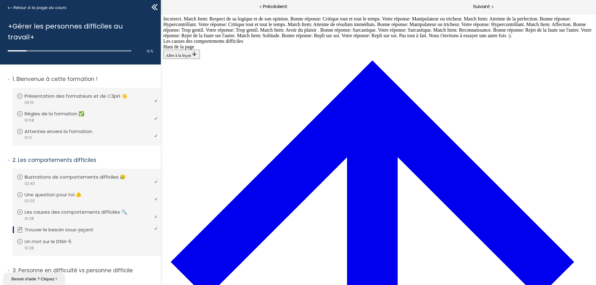
scroll to position [318, 0]
drag, startPoint x: 328, startPoint y: 29, endPoint x: 446, endPoint y: 142, distance: 163.9
drag, startPoint x: 319, startPoint y: 177, endPoint x: 443, endPoint y: 176, distance: 124.4
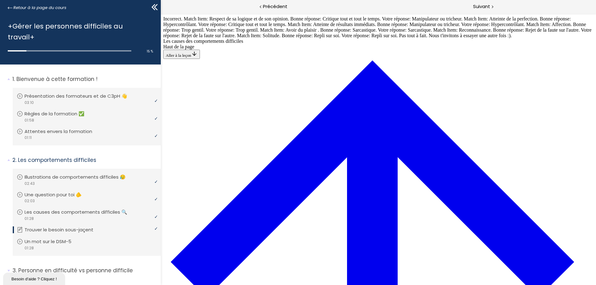
drag, startPoint x: 321, startPoint y: 93, endPoint x: 439, endPoint y: 121, distance: 121.6
drag, startPoint x: 318, startPoint y: 147, endPoint x: 441, endPoint y: 151, distance: 123.8
drag, startPoint x: 333, startPoint y: 92, endPoint x: 431, endPoint y: 95, distance: 98.4
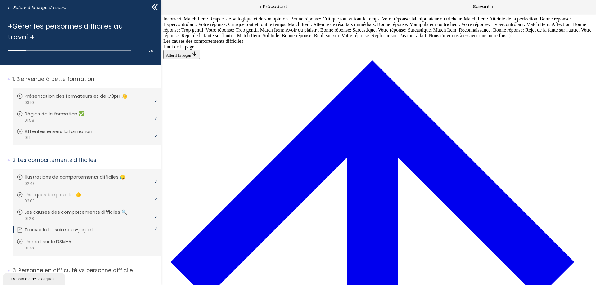
scroll to position [370, 0]
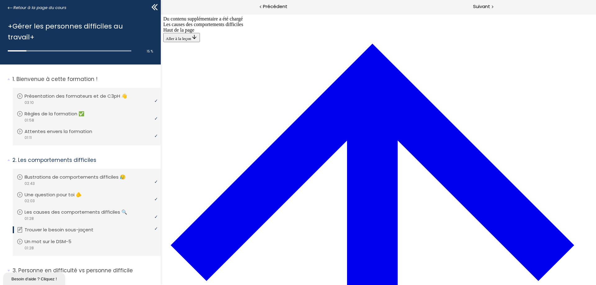
scroll to position [511, 0]
click at [486, 2] on div "Suivant" at bounding box center [486, 7] width 217 height 14
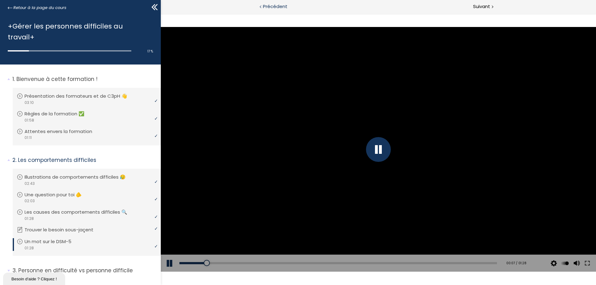
click at [280, 7] on span "Précédent" at bounding box center [275, 7] width 25 height 8
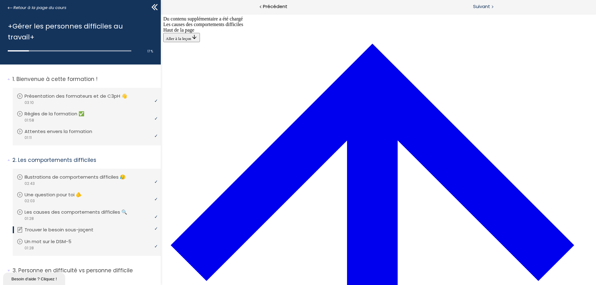
click at [480, 2] on div "Suivant" at bounding box center [486, 7] width 217 height 14
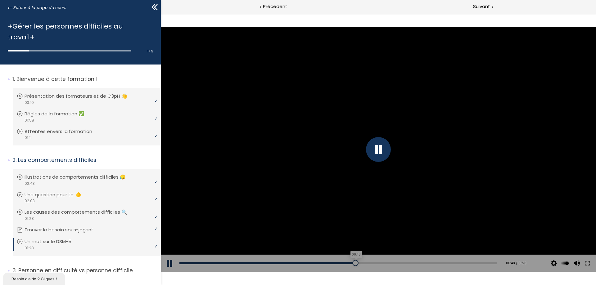
click at [353, 264] on div "00:48" at bounding box center [337, 263] width 317 height 2
click at [374, 263] on div "00:54" at bounding box center [337, 263] width 317 height 2
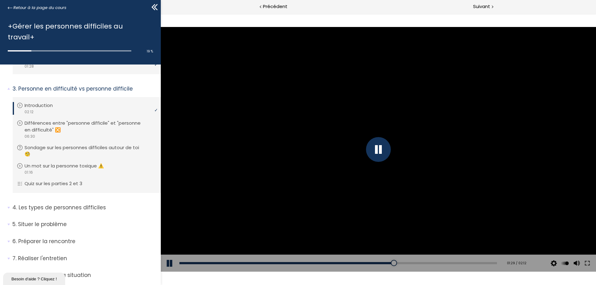
scroll to position [186, 0]
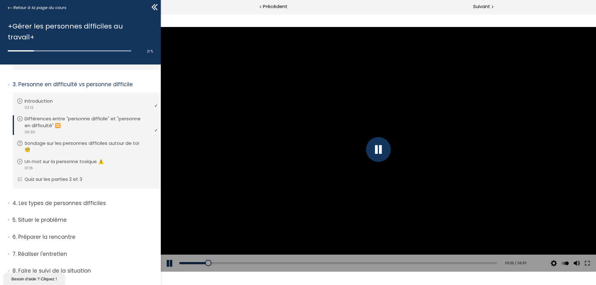
click at [376, 150] on div at bounding box center [378, 149] width 25 height 25
click at [456, 122] on div at bounding box center [378, 149] width 435 height 245
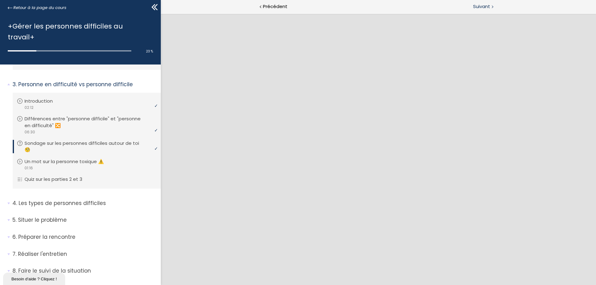
drag, startPoint x: 483, startPoint y: 7, endPoint x: 326, endPoint y: 3, distance: 156.7
click at [483, 7] on span "Suivant" at bounding box center [481, 7] width 17 height 8
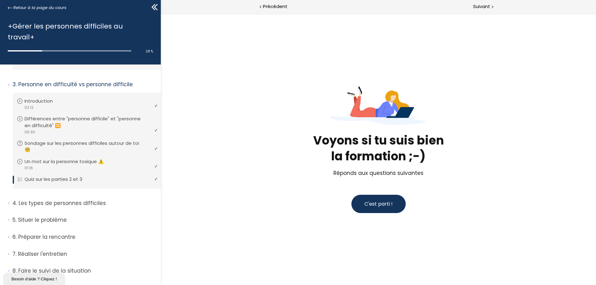
click at [374, 208] on span "C'est parti !" at bounding box center [378, 204] width 28 height 8
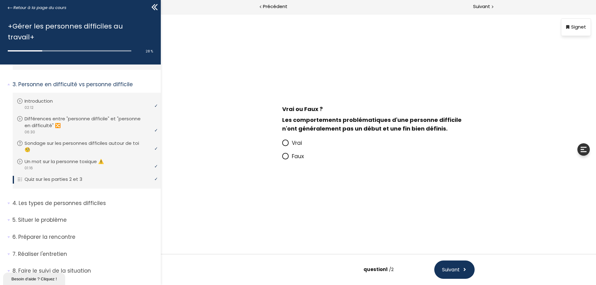
click at [292, 143] on span "Vrai" at bounding box center [297, 142] width 10 height 7
click at [282, 145] on input "Vrai" at bounding box center [282, 145] width 0 height 0
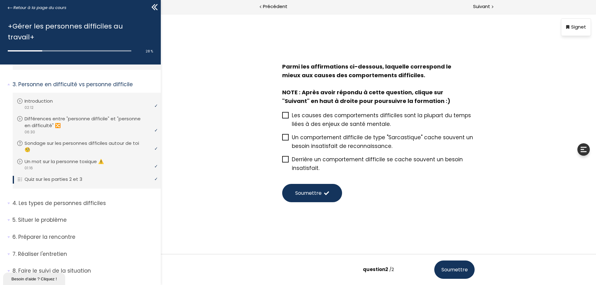
click at [286, 160] on icon at bounding box center [285, 159] width 5 height 5
click at [282, 161] on input "Derrière un comportement difficile se cache souvent un besoin insatisfait." at bounding box center [282, 161] width 0 height 0
click at [286, 115] on icon at bounding box center [285, 115] width 5 height 5
click at [282, 117] on input "Les causes des comportements difficiles sont la plupart du temps liées à des en…" at bounding box center [282, 117] width 0 height 0
click at [456, 272] on span "Soumettre" at bounding box center [454, 270] width 26 height 8
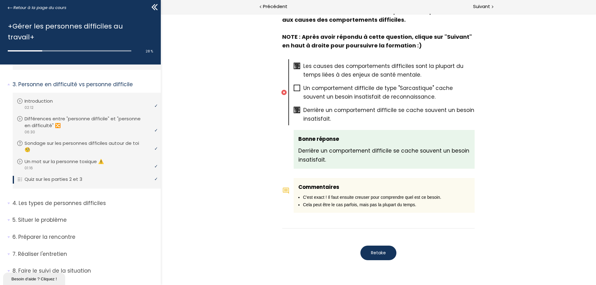
scroll to position [312, 0]
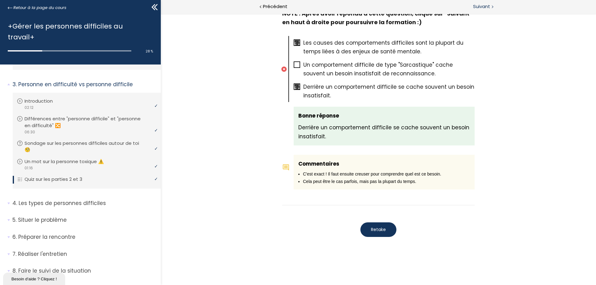
click at [478, 6] on span "Suivant" at bounding box center [481, 7] width 17 height 8
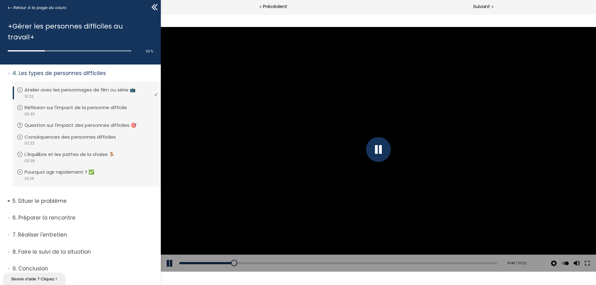
scroll to position [318, 0]
click at [72, 103] on p "Réflexion sur l'impact de la personne difficile" at bounding box center [82, 106] width 112 height 7
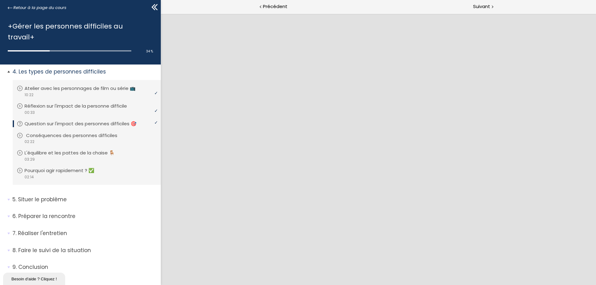
click at [51, 132] on p "Conséquences des personnes difficiles" at bounding box center [76, 135] width 101 height 7
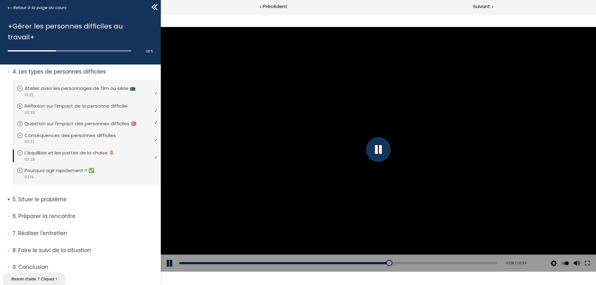
click at [8, 196] on span "5. Situer le problème" at bounding box center [84, 202] width 153 height 12
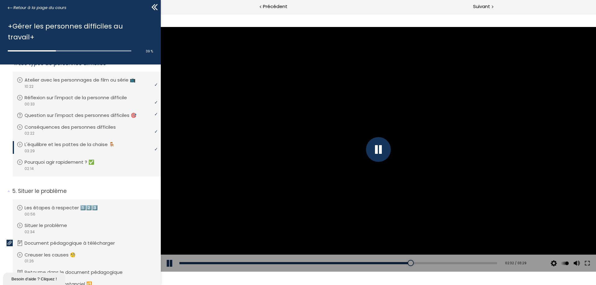
scroll to position [373, 0]
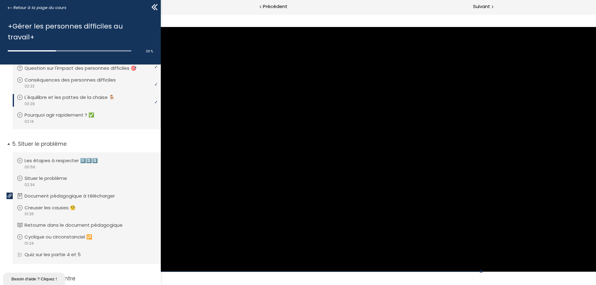
click at [8, 140] on span "5. Situer le problème" at bounding box center [84, 146] width 153 height 12
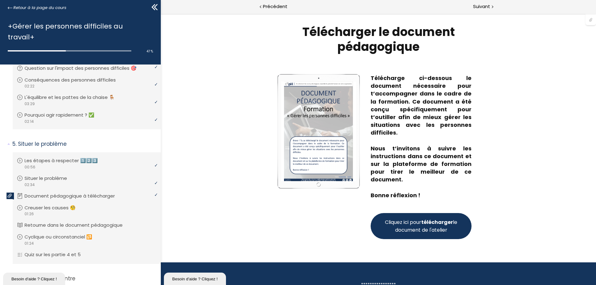
click at [448, 224] on strong "télécharger" at bounding box center [437, 222] width 32 height 7
